Goal: Manage account settings

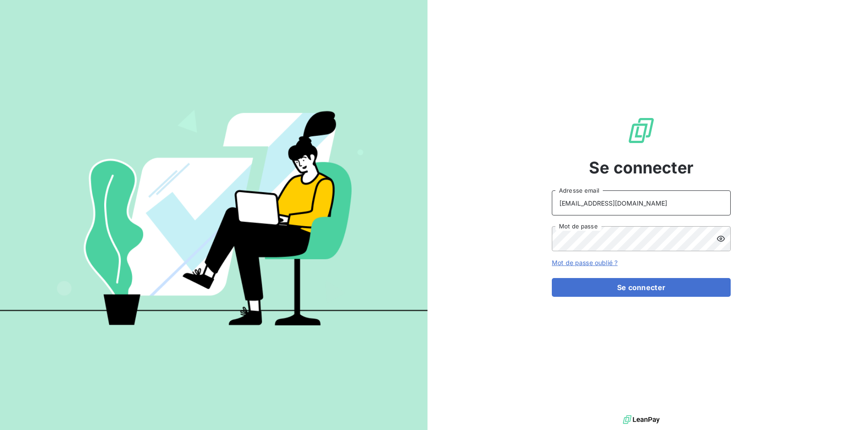
drag, startPoint x: 676, startPoint y: 196, endPoint x: 553, endPoint y: 206, distance: 123.0
click at [553, 206] on input "[EMAIL_ADDRESS][DOMAIN_NAME]" at bounding box center [641, 203] width 179 height 25
paste input "valliance-clients"
type input "[EMAIL_ADDRESS][DOMAIN_NAME]"
click at [495, 235] on div "Se connecter [EMAIL_ADDRESS][DOMAIN_NAME] Adresse email Mot de passe Mot de pas…" at bounding box center [642, 206] width 428 height 413
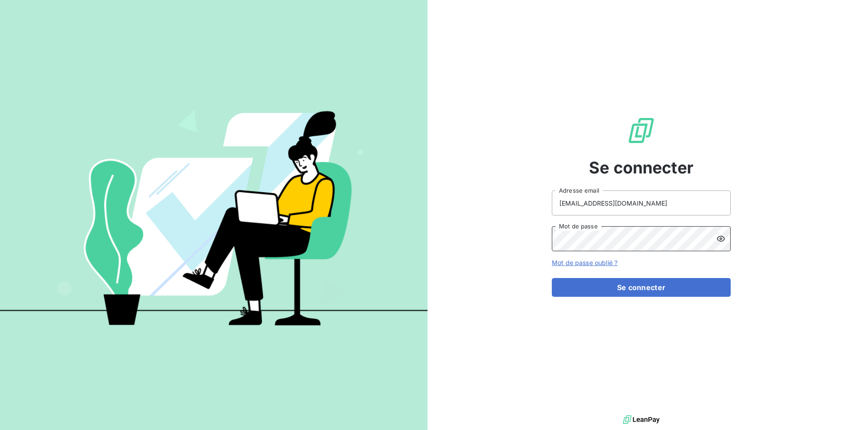
click at [552, 278] on button "Se connecter" at bounding box center [641, 287] width 179 height 19
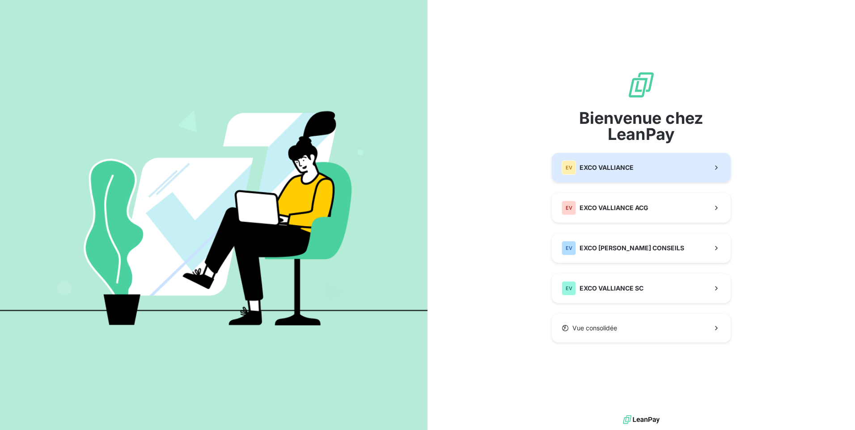
click at [631, 175] on div "EV EXCO VALLIANCE" at bounding box center [598, 168] width 72 height 14
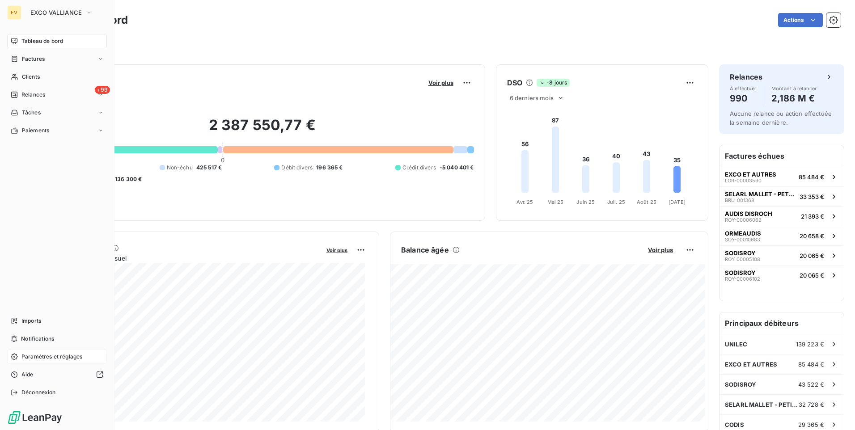
click at [50, 333] on span "Paramètres et réglages" at bounding box center [51, 357] width 61 height 8
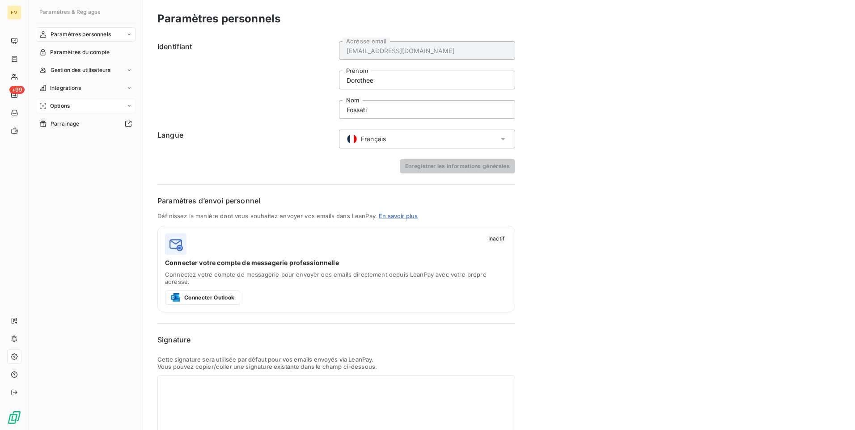
click at [93, 106] on div "Options" at bounding box center [86, 106] width 100 height 14
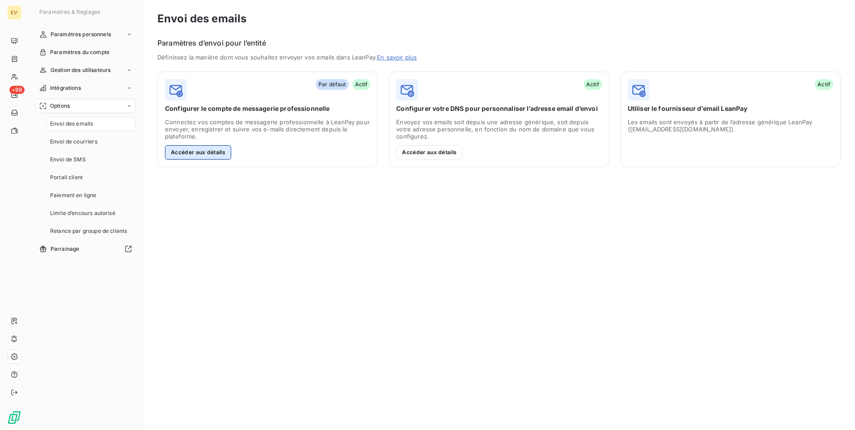
click at [208, 153] on button "Accéder aux détails" at bounding box center [198, 152] width 66 height 14
